Goal: Task Accomplishment & Management: Use online tool/utility

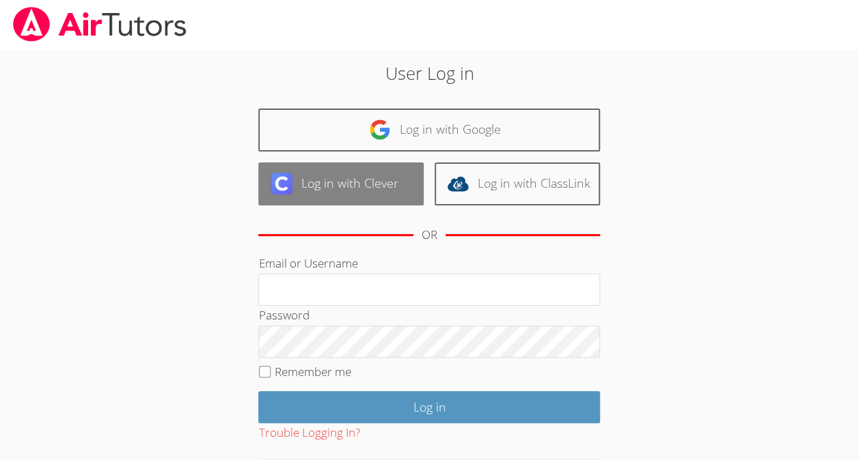
click at [391, 187] on link "Log in with Clever" at bounding box center [340, 184] width 165 height 43
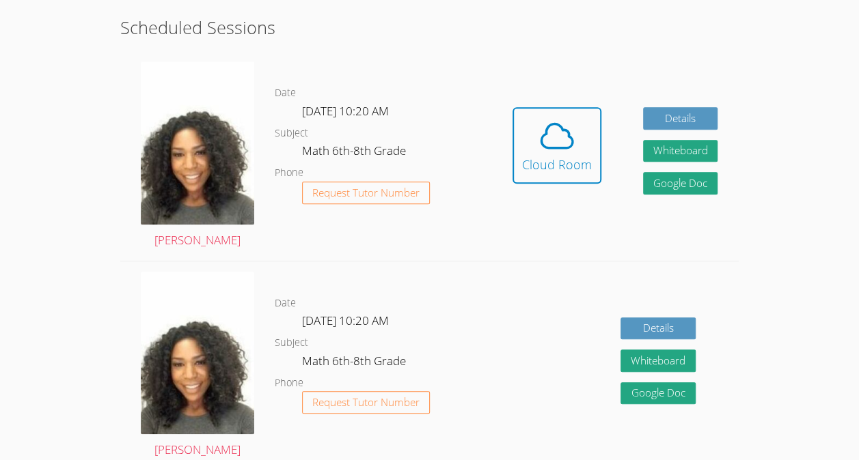
scroll to position [361, 0]
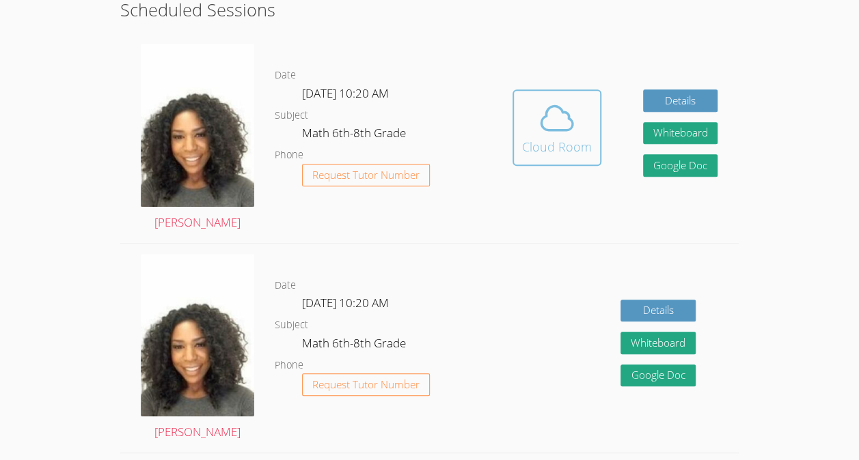
click at [568, 128] on icon at bounding box center [556, 119] width 31 height 24
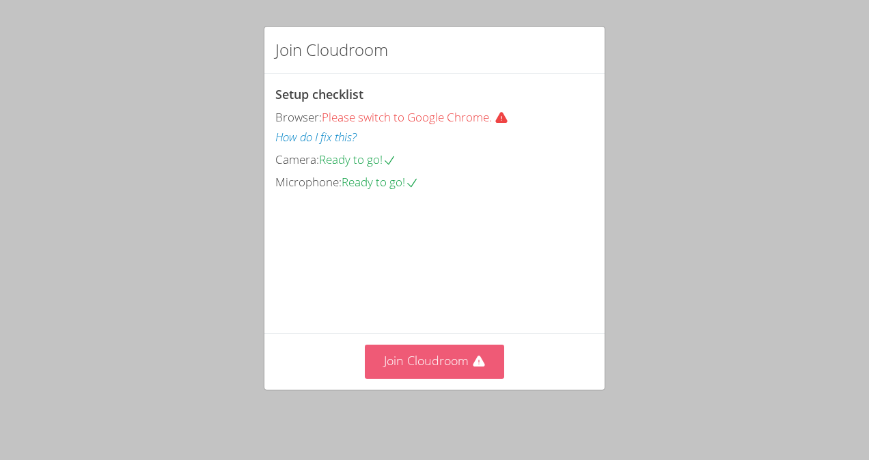
click at [441, 363] on button "Join Cloudroom" at bounding box center [435, 361] width 140 height 33
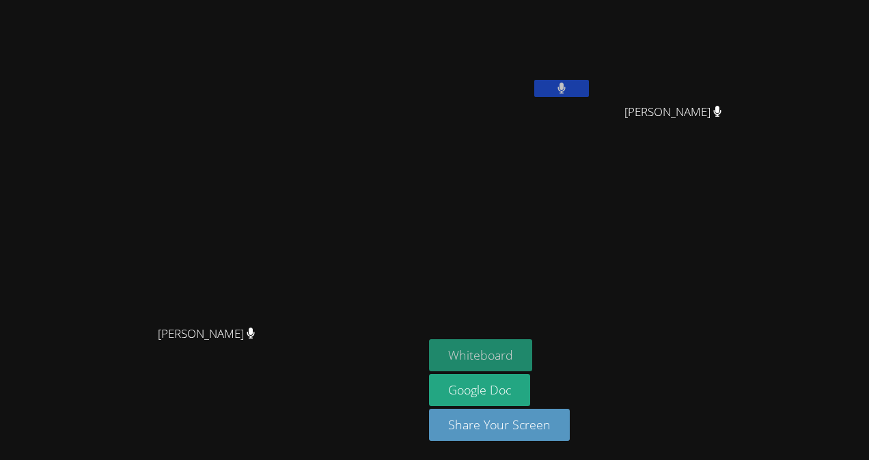
click at [532, 359] on button "Whiteboard" at bounding box center [480, 355] width 103 height 32
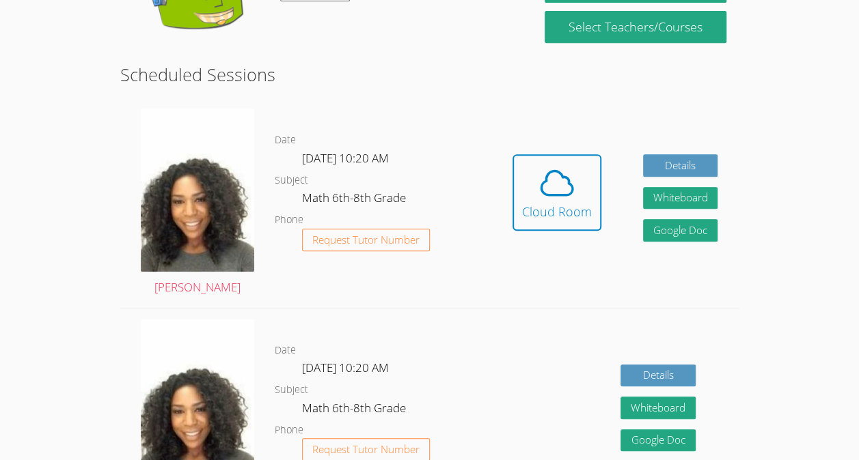
scroll to position [333, 0]
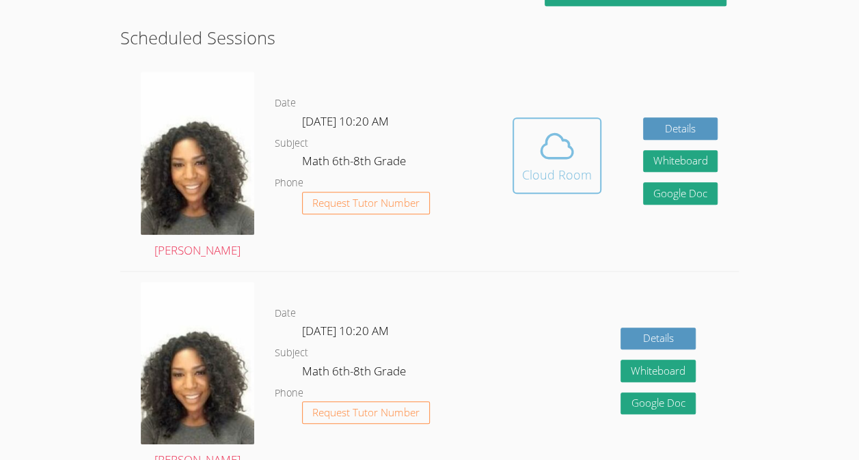
click at [557, 137] on icon at bounding box center [557, 146] width 38 height 38
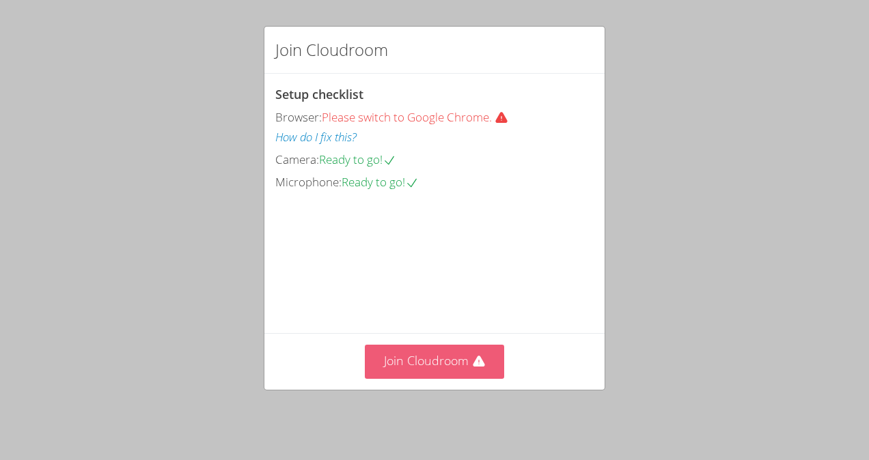
click at [406, 352] on button "Join Cloudroom" at bounding box center [435, 361] width 140 height 33
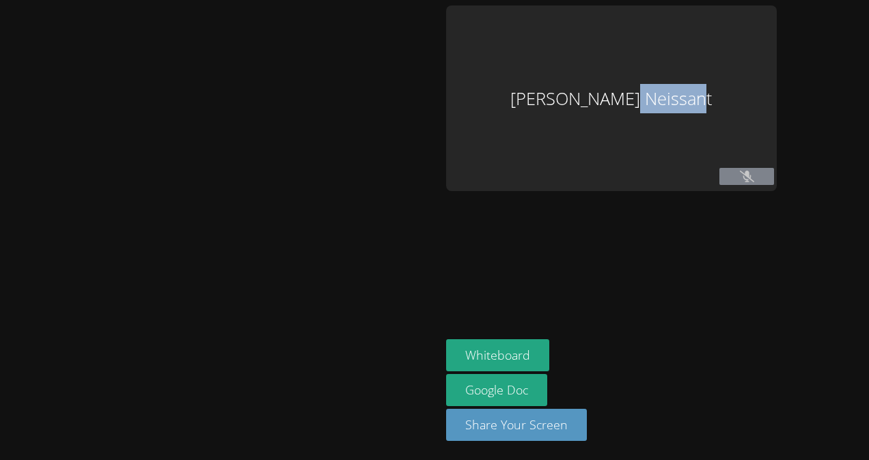
drag, startPoint x: 650, startPoint y: 148, endPoint x: 833, endPoint y: 201, distance: 190.0
click at [833, 201] on div "Ann Kermanda Neissant Whiteboard Google Doc Share Your Screen" at bounding box center [434, 230] width 869 height 460
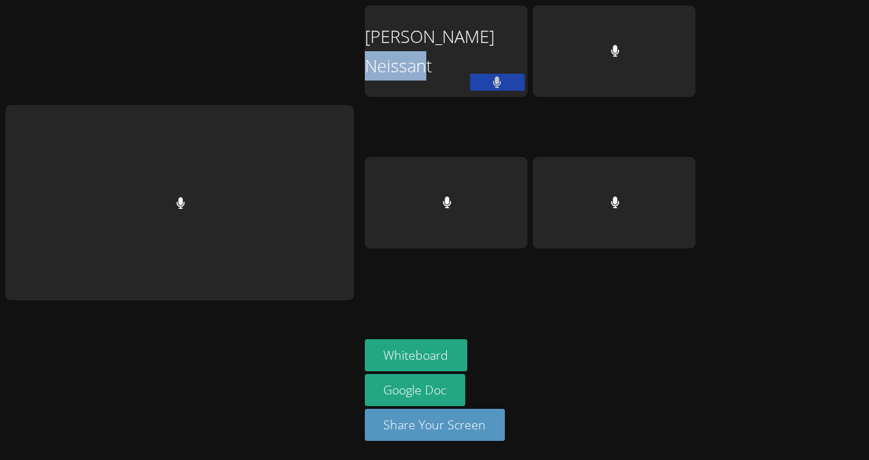
drag, startPoint x: 833, startPoint y: 201, endPoint x: 794, endPoint y: 223, distance: 44.1
click at [794, 223] on div "Ann Kermanda Neissant Whiteboard Google Doc Share Your Screen" at bounding box center [434, 230] width 869 height 460
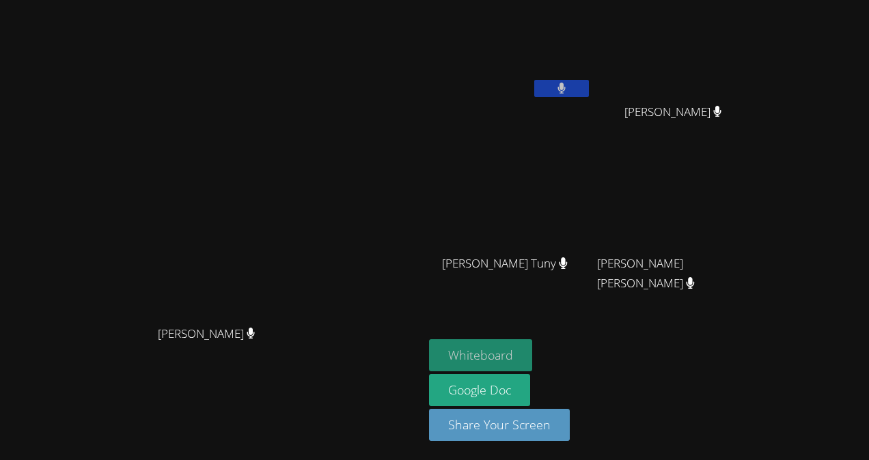
click at [532, 354] on button "Whiteboard" at bounding box center [480, 355] width 103 height 32
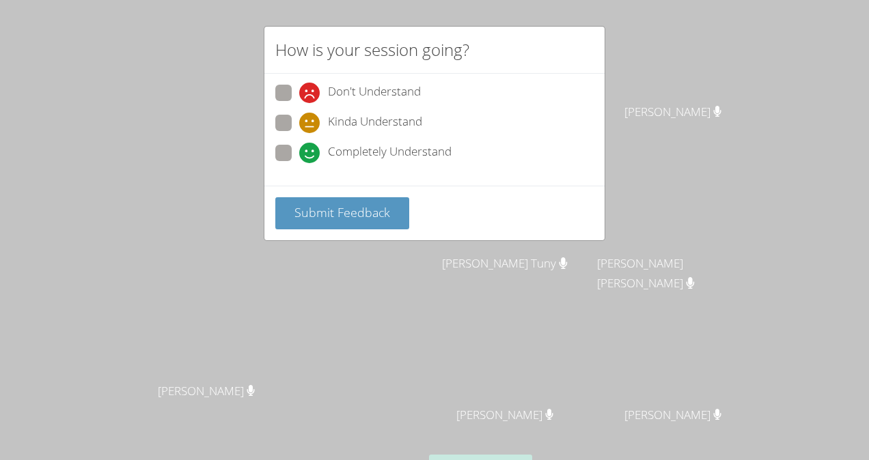
click at [366, 145] on span "Completely Understand" at bounding box center [390, 153] width 124 height 20
click at [311, 145] on input "Completely Understand" at bounding box center [305, 151] width 12 height 12
radio input "true"
click at [368, 214] on span "Submit Feedback" at bounding box center [342, 212] width 96 height 16
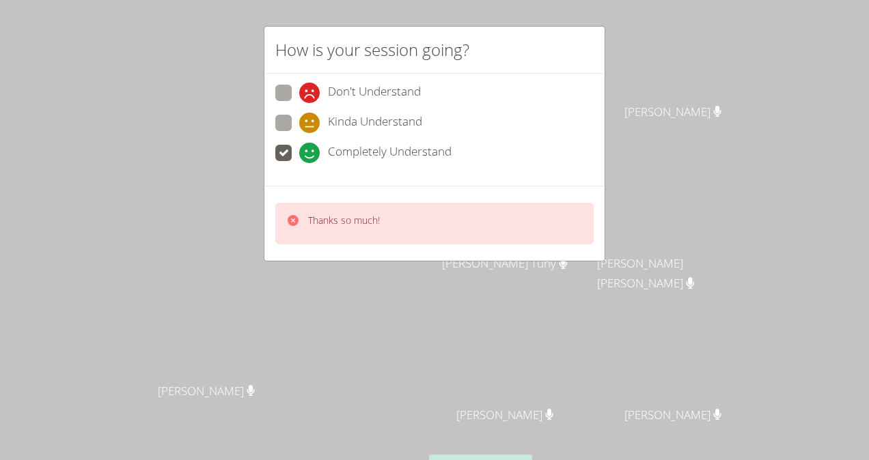
click at [416, 223] on div "Thanks so much!" at bounding box center [434, 224] width 318 height 42
click at [657, 63] on div "How is your session going? Don't Understand Kinda Understand Completely Underst…" at bounding box center [434, 230] width 869 height 460
click at [462, 228] on div "Thanks so much!" at bounding box center [434, 224] width 318 height 42
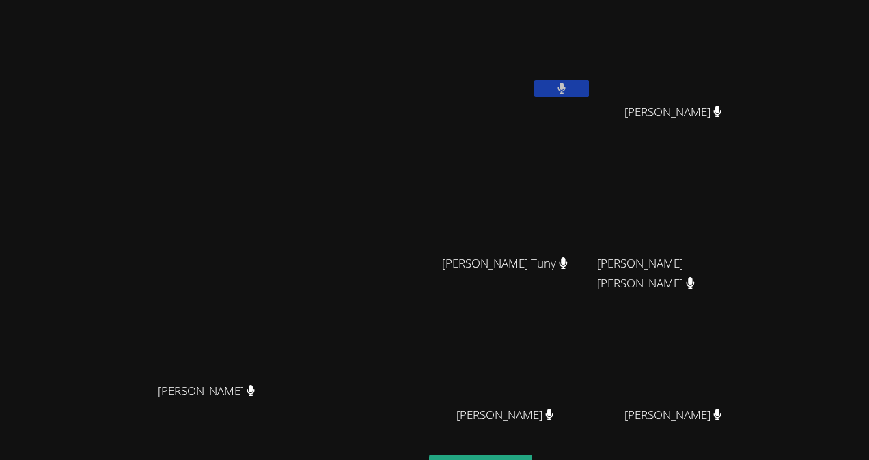
click at [314, 217] on video at bounding box center [211, 260] width 205 height 232
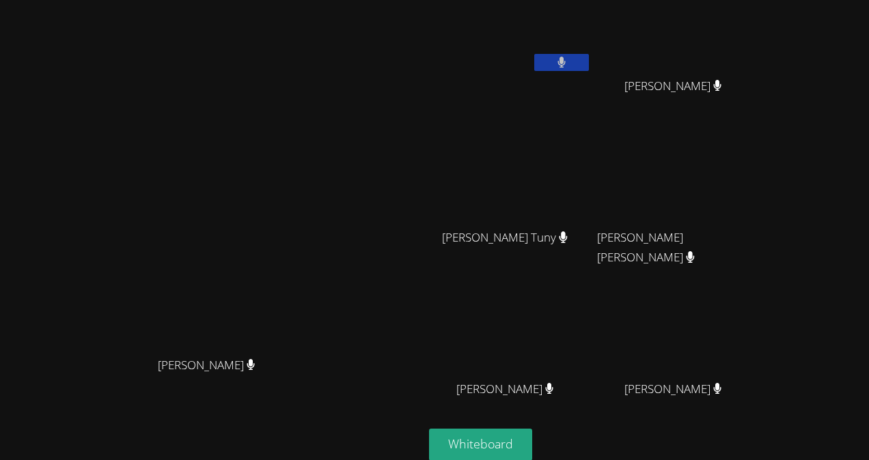
click at [566, 64] on icon at bounding box center [561, 63] width 9 height 12
